Goal: Find specific page/section: Find specific page/section

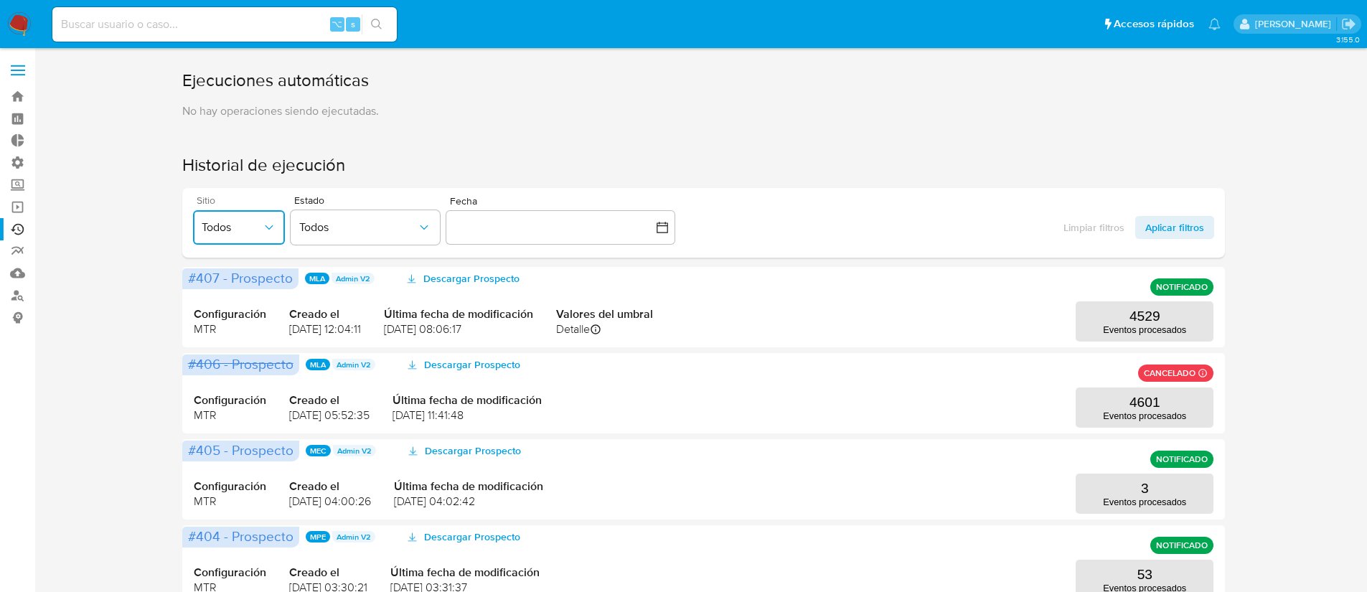
click at [240, 229] on span "Todos" at bounding box center [232, 227] width 60 height 14
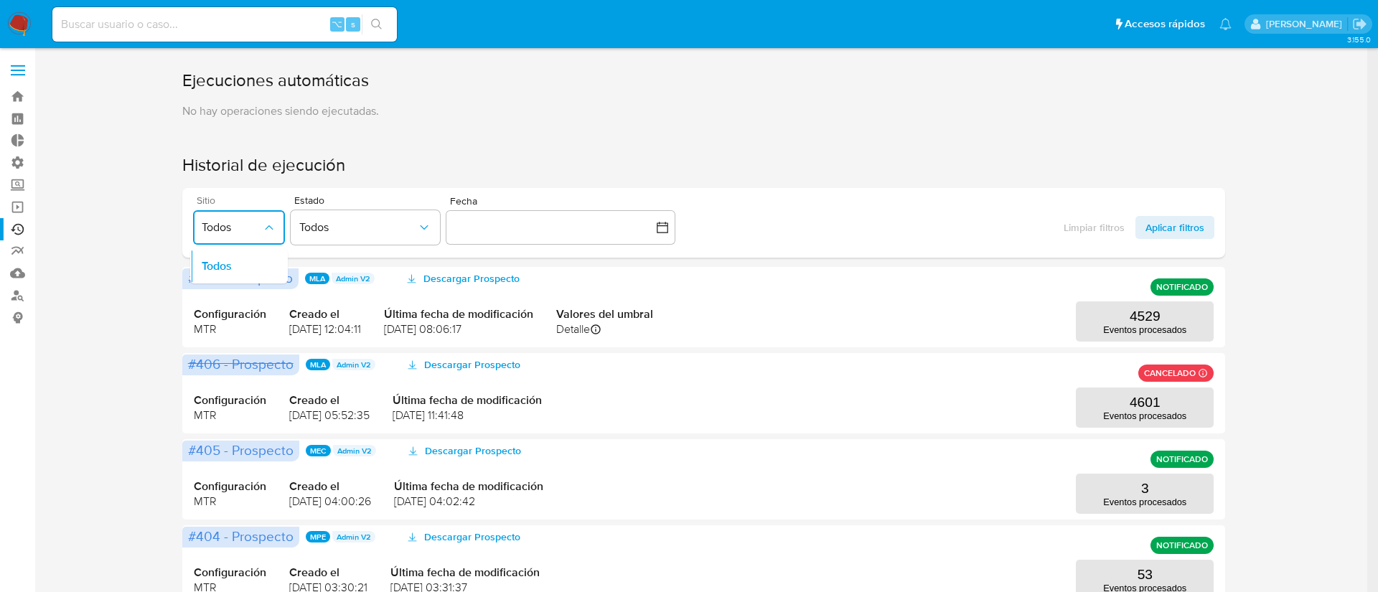
click at [245, 227] on span "Todos" at bounding box center [232, 227] width 60 height 14
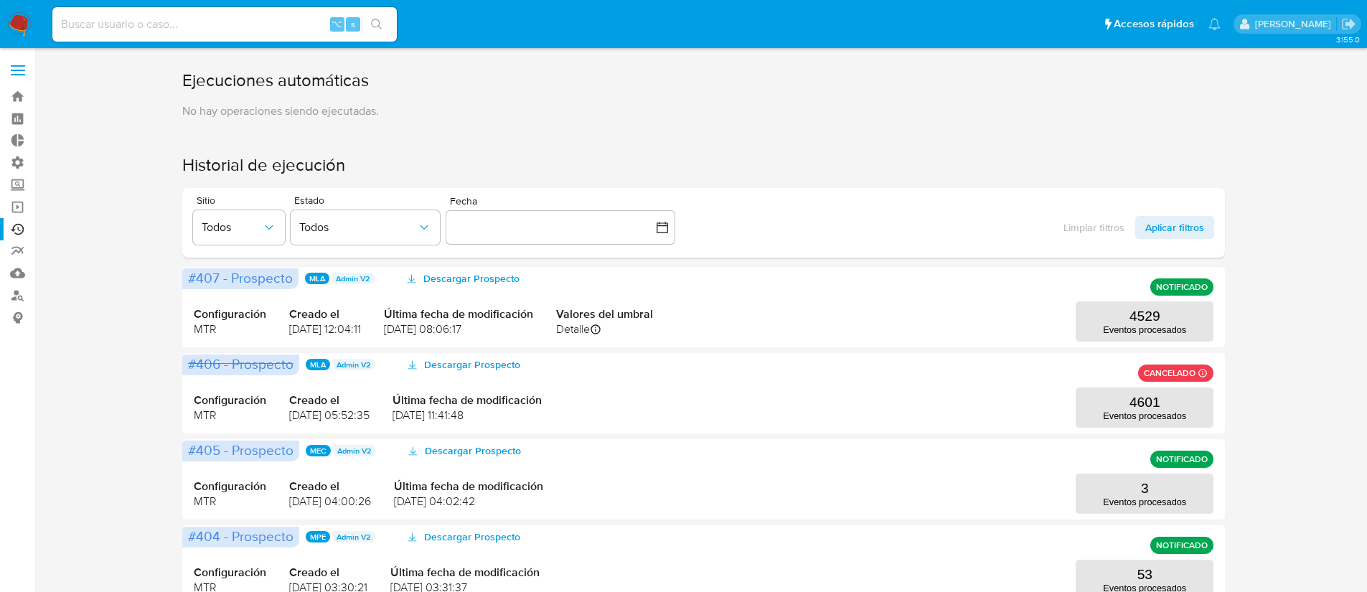
click at [1087, 227] on div "Limpiar filtros Aplicar filtros" at bounding box center [1133, 227] width 161 height 23
click at [241, 224] on span "Todos" at bounding box center [232, 227] width 60 height 14
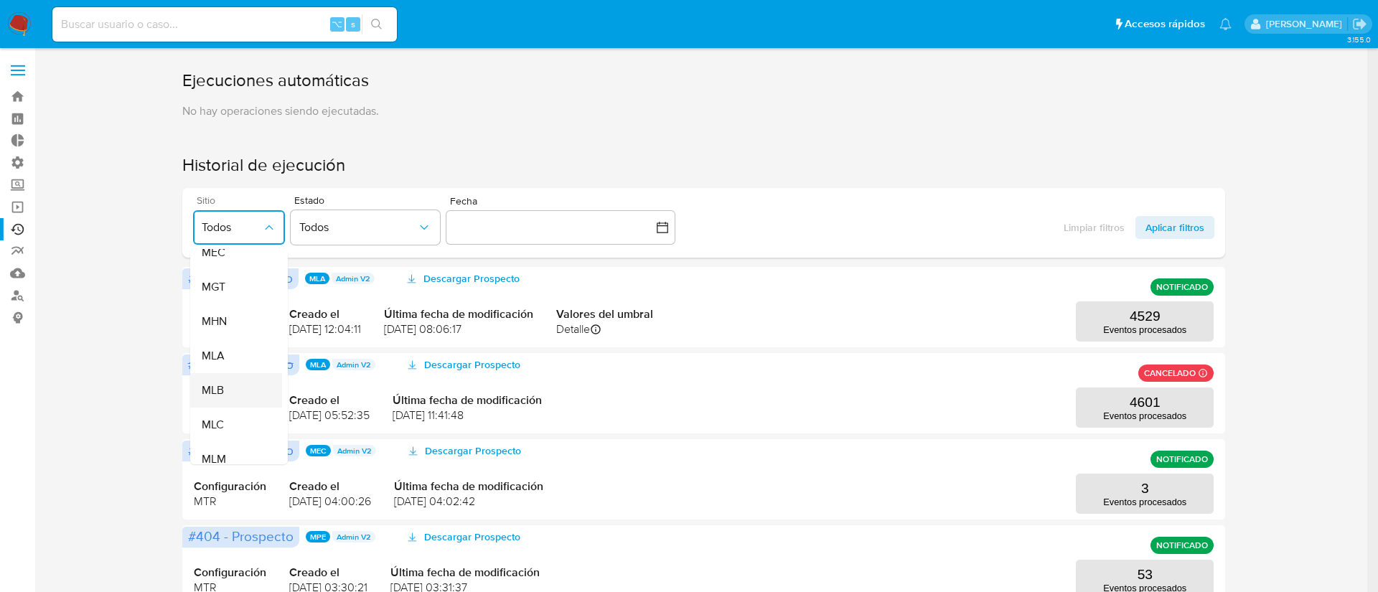
scroll to position [248, 0]
click at [230, 360] on div "MLB" at bounding box center [232, 363] width 60 height 34
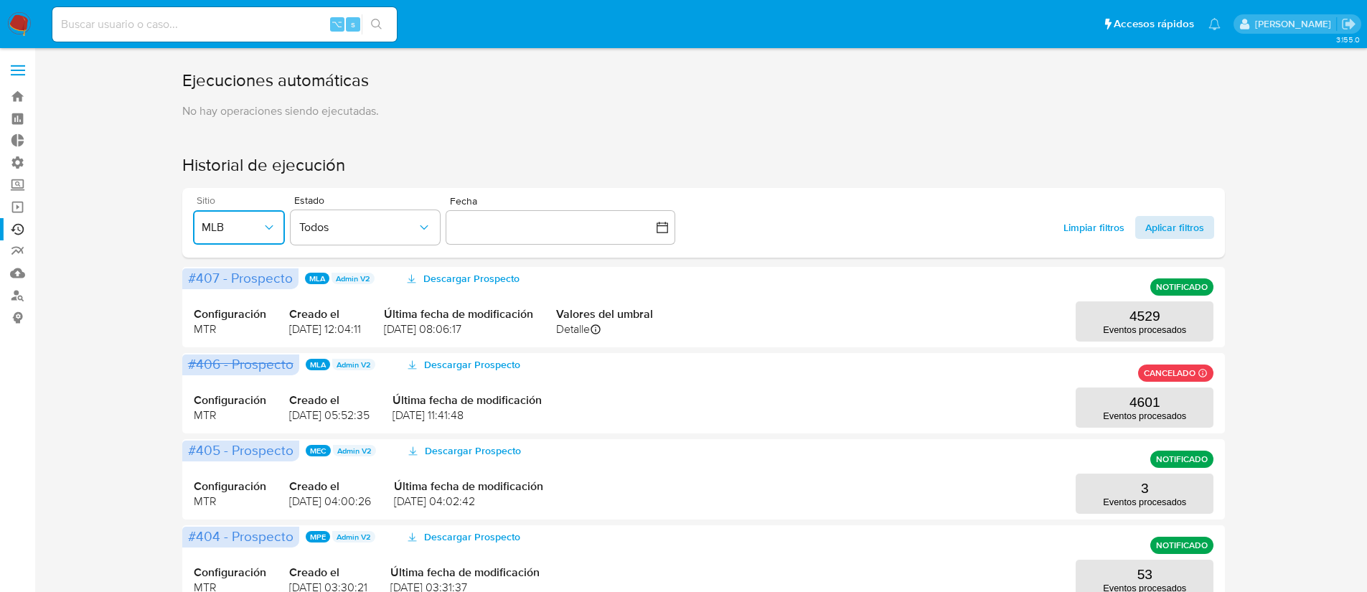
click at [1161, 230] on span "Aplicar filtros" at bounding box center [1174, 227] width 59 height 23
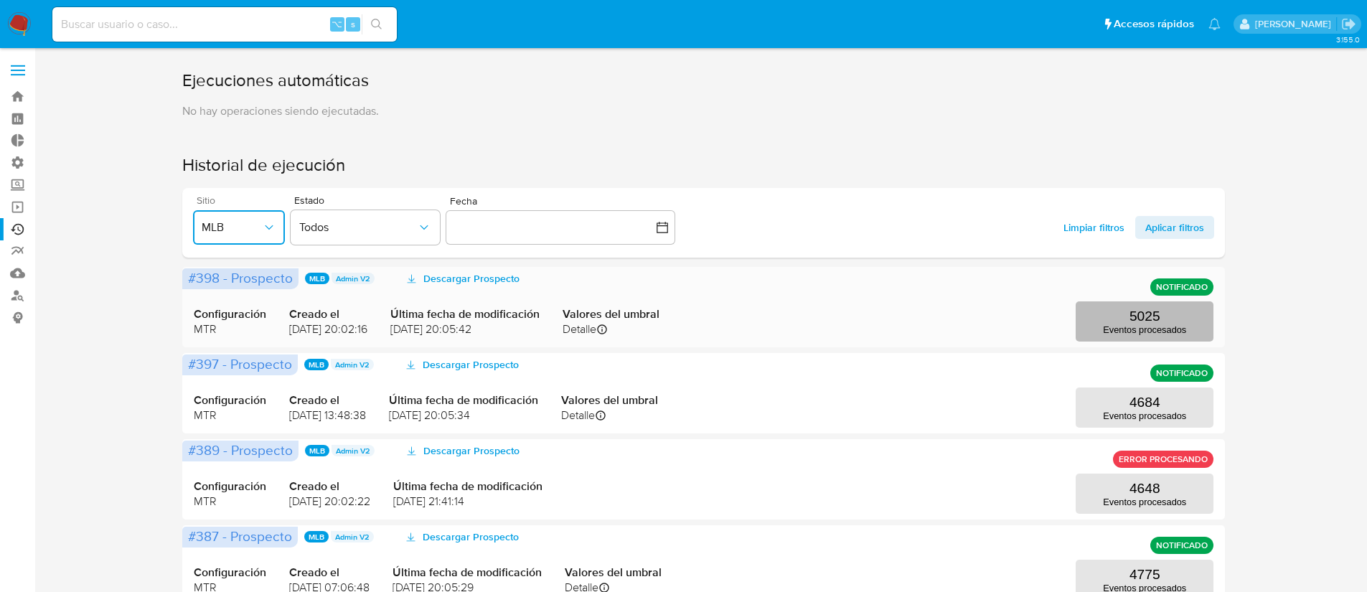
click at [1132, 326] on p "Eventos procesados" at bounding box center [1144, 329] width 83 height 11
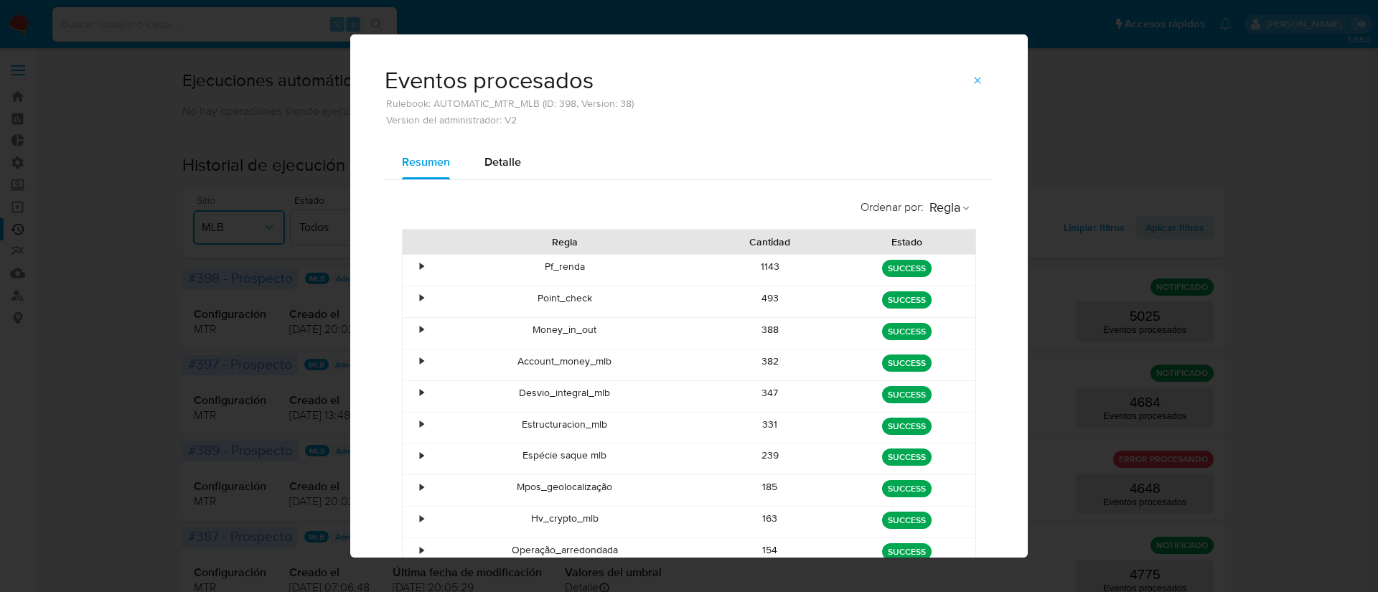
click at [403, 364] on div "•" at bounding box center [415, 364] width 25 height 31
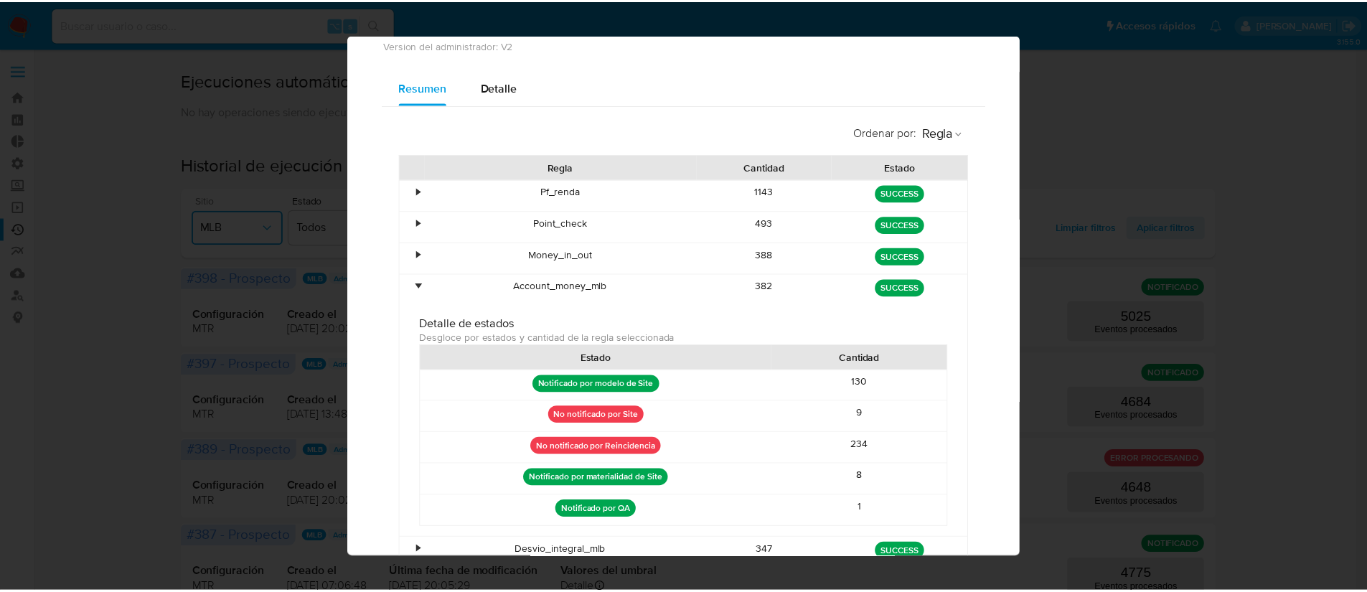
scroll to position [0, 0]
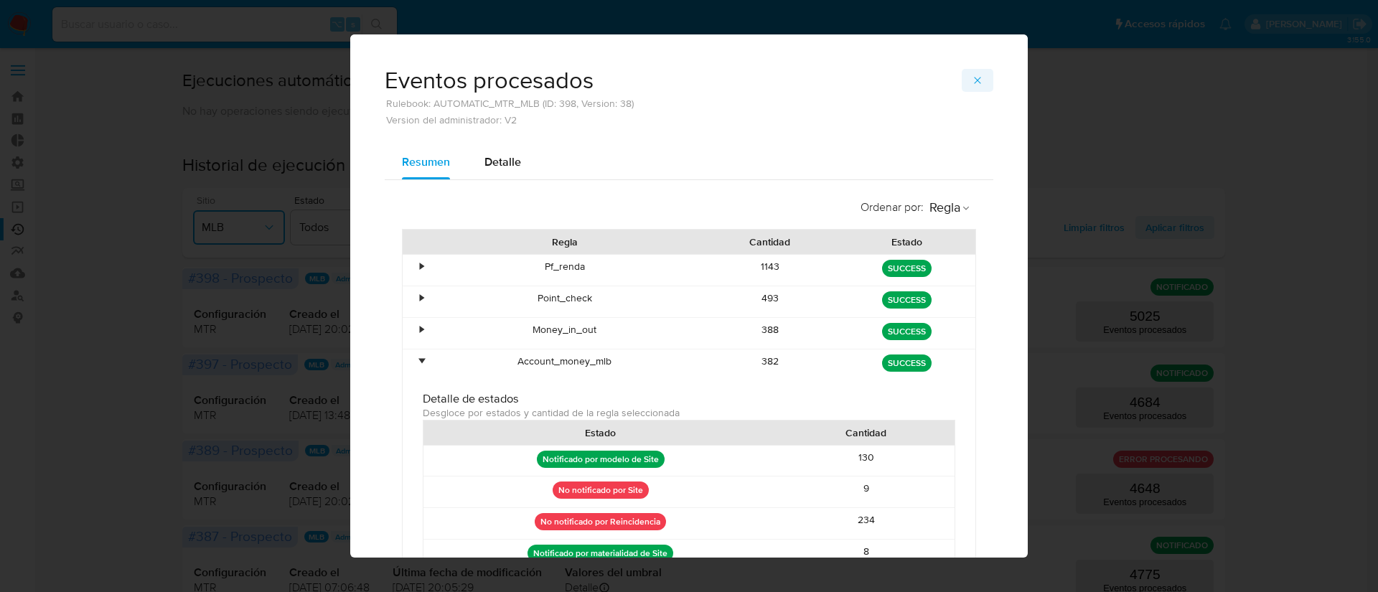
click at [971, 83] on icon "button" at bounding box center [976, 80] width 11 height 11
